Goal: Information Seeking & Learning: Learn about a topic

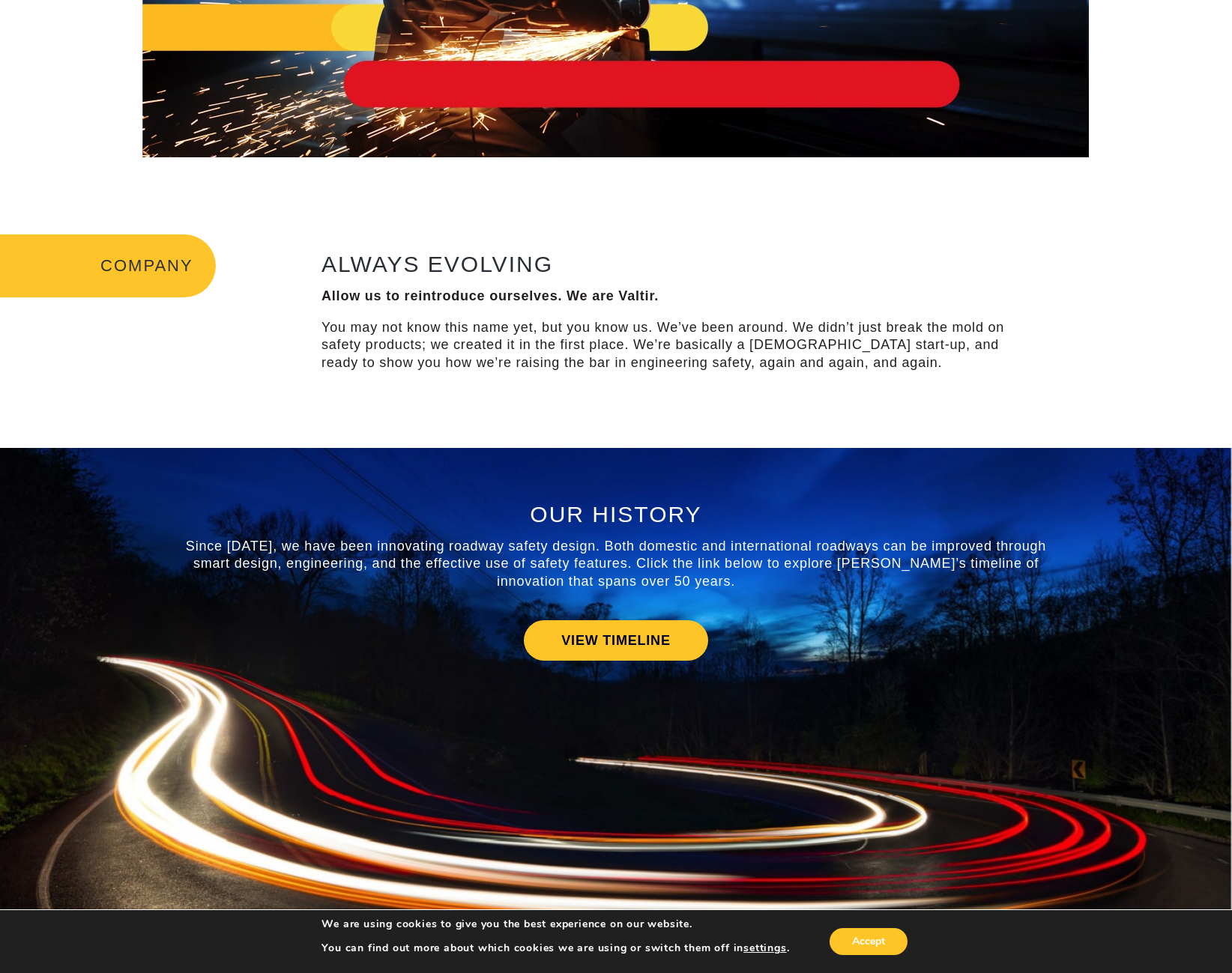
scroll to position [299, 0]
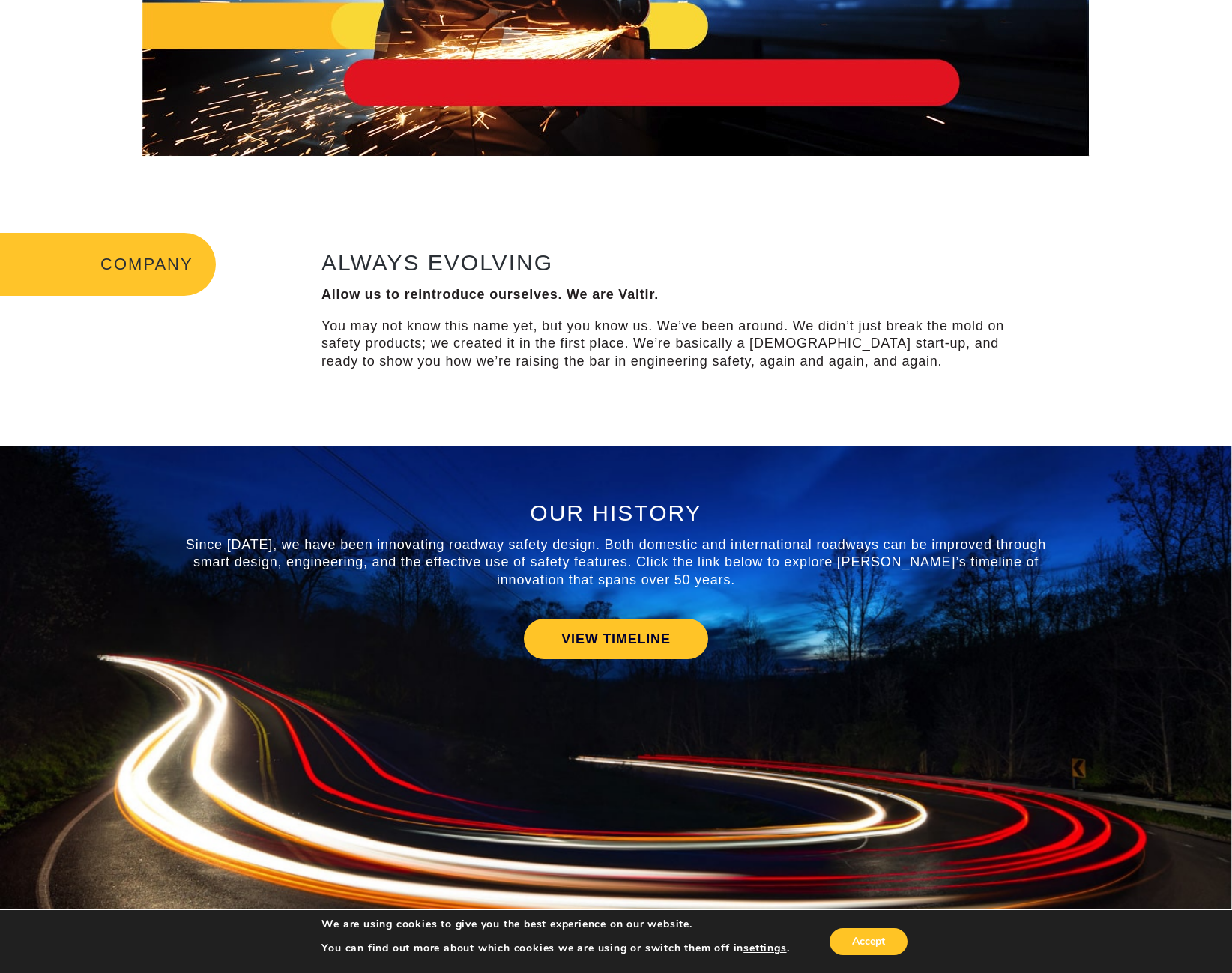
click at [621, 613] on div "VIEW TIMELINE" at bounding box center [615, 639] width 877 height 56
click at [643, 649] on link "VIEW TIMELINE" at bounding box center [616, 639] width 184 height 41
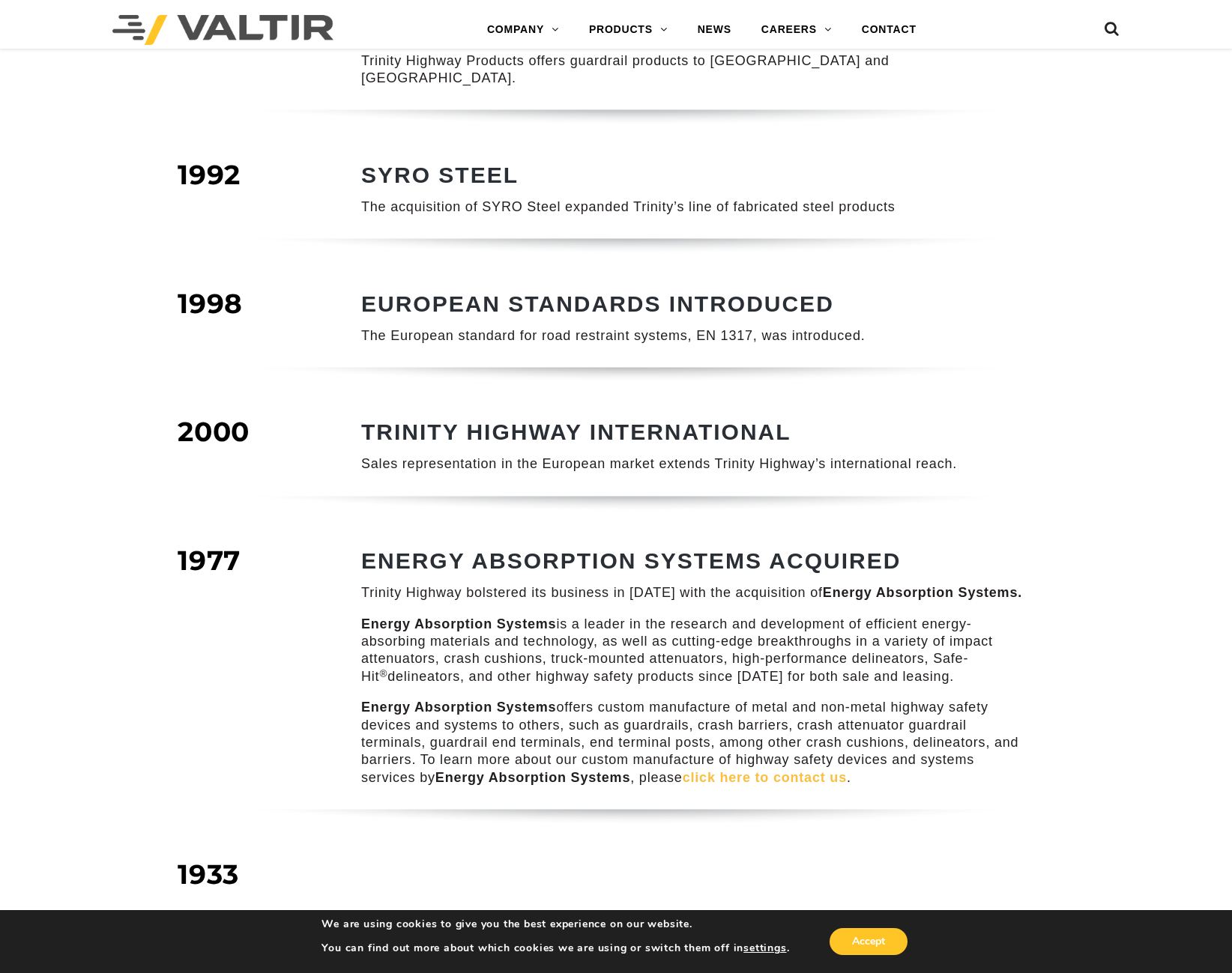
scroll to position [899, 0]
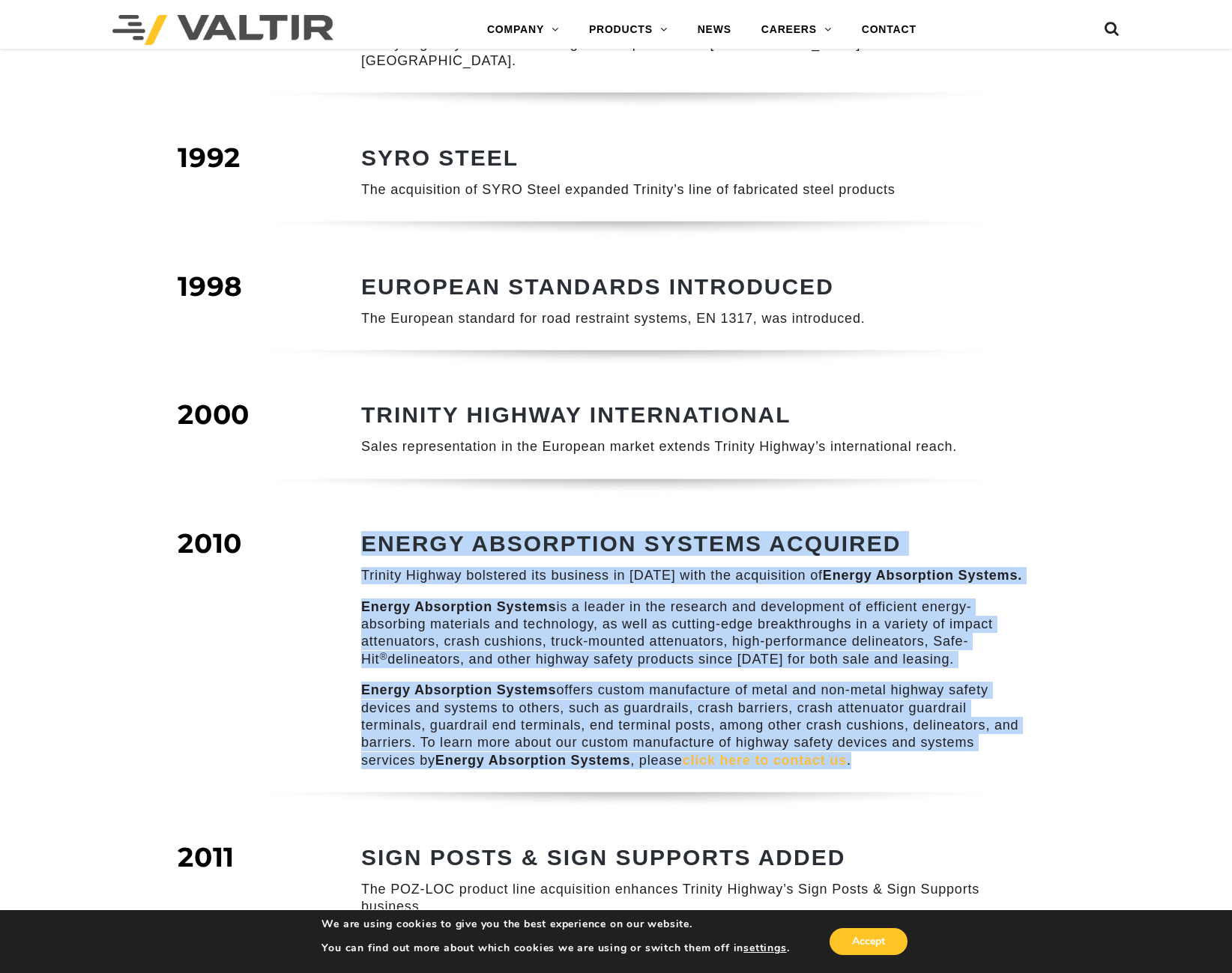
drag, startPoint x: 360, startPoint y: 528, endPoint x: 1169, endPoint y: 757, distance: 840.8
click at [1169, 757] on div "COMPANY / TIMELINE 1973 TRINITY HIGHWAY FOUNDED It was the decade of the 1970s …" at bounding box center [616, 409] width 1232 height 2453
copy div "ENERGY ABSORPTION SYSTEMS ACQUIRED Trinity Highway bolstered its business in [D…"
